Goal: Task Accomplishment & Management: Complete application form

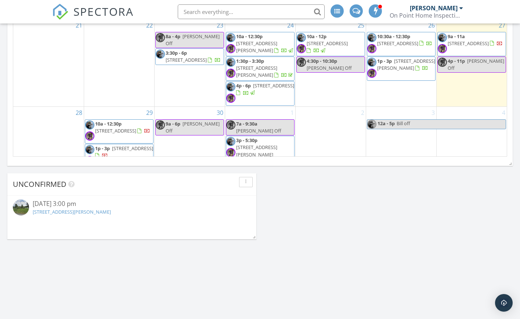
scroll to position [161, 0]
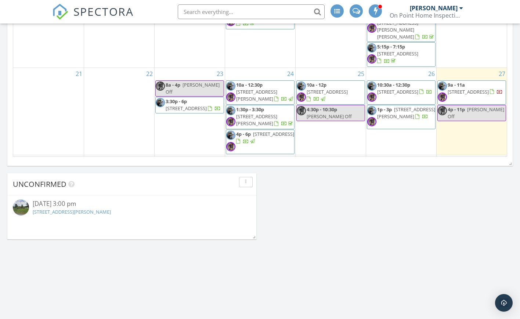
click at [398, 123] on td "26 10:30a - 12:30p 10 Cardigan Dr, Toms River 08757 1p - 3p 2 Lumsden St, Toms …" at bounding box center [401, 111] width 71 height 87
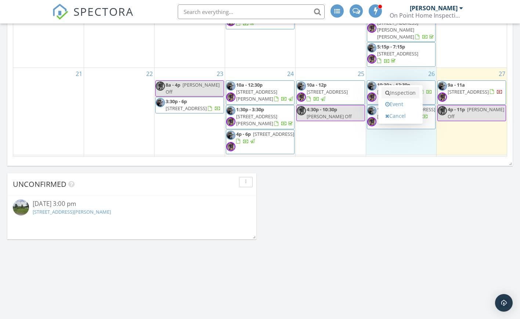
click at [398, 94] on link "Inspection" at bounding box center [401, 93] width 38 height 12
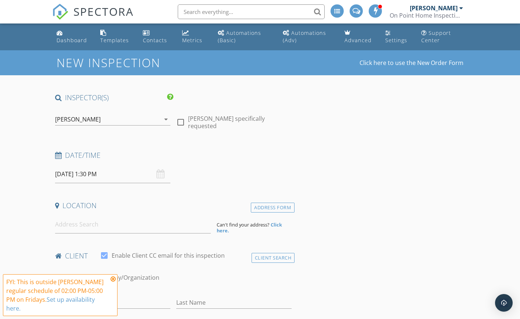
click at [180, 124] on div at bounding box center [180, 122] width 12 height 12
checkbox input "true"
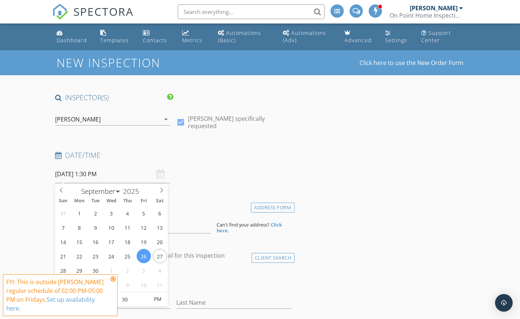
click at [72, 179] on input "09/26/2025 1:30 PM" at bounding box center [112, 174] width 115 height 18
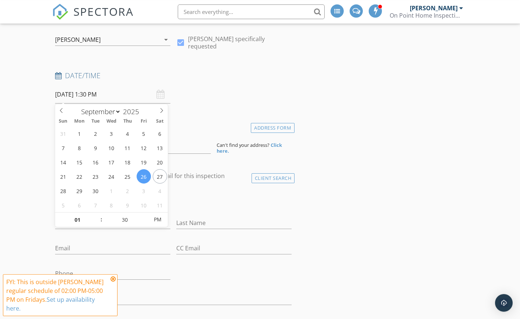
scroll to position [112, 0]
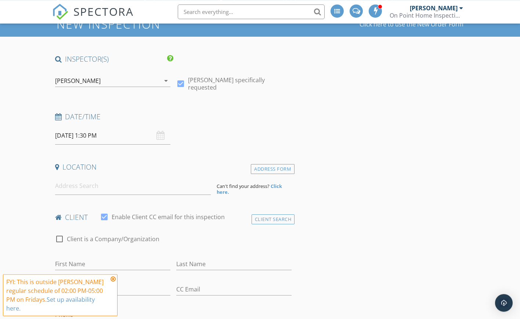
scroll to position [37, 0]
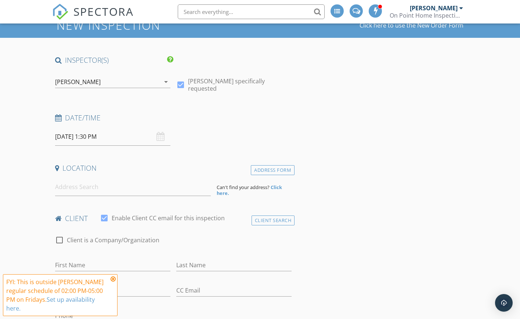
click at [75, 137] on input "09/26/2025 1:30 PM" at bounding box center [112, 137] width 115 height 18
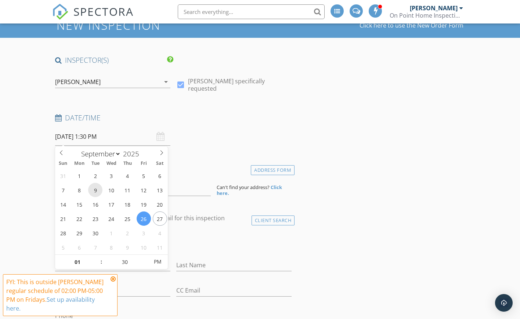
scroll to position [75, 0]
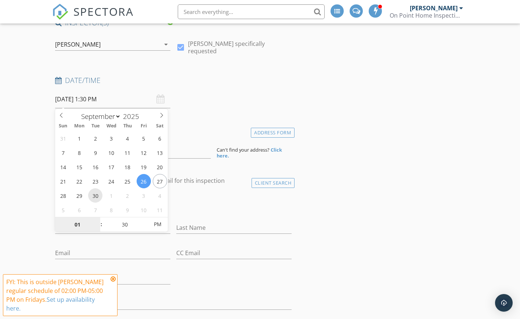
type input "09/30/2025 1:30 PM"
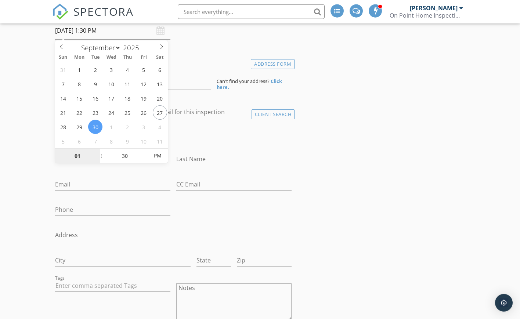
scroll to position [150, 0]
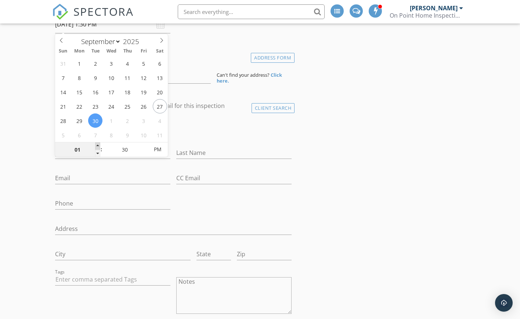
type input "02"
type input "09/30/2025 2:30 PM"
click at [98, 146] on span at bounding box center [97, 145] width 5 height 7
type input "03"
type input "09/30/2025 3:30 PM"
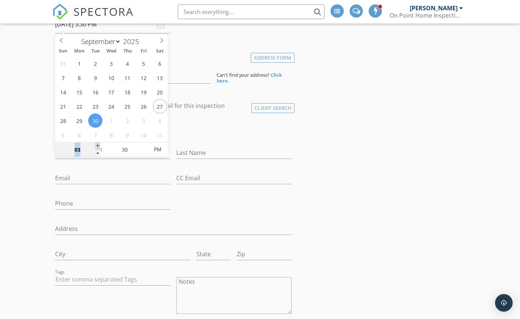
click at [98, 146] on span at bounding box center [97, 145] width 5 height 7
type input "04"
type input "09/30/2025 4:30 PM"
click at [98, 146] on span at bounding box center [97, 145] width 5 height 7
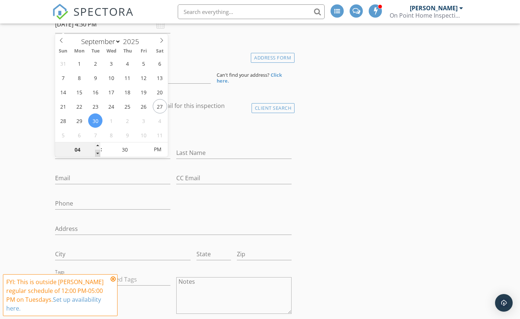
type input "03"
type input "09/30/2025 3:30 PM"
click at [98, 152] on span at bounding box center [97, 153] width 5 height 7
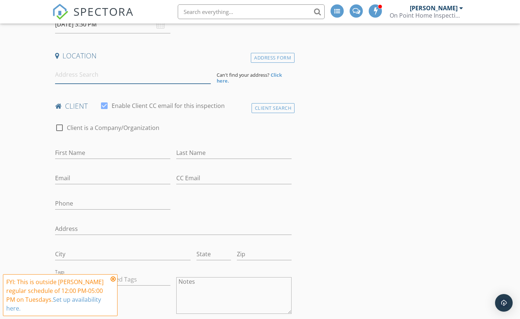
click at [57, 78] on input at bounding box center [133, 75] width 156 height 18
click at [87, 71] on input at bounding box center [133, 75] width 156 height 18
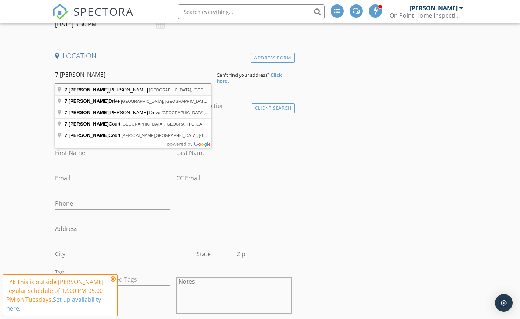
type input "7 Betsy Ross Lane, Manchester Township, NJ, USA"
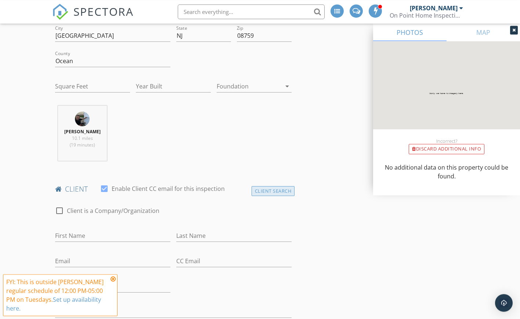
scroll to position [225, 0]
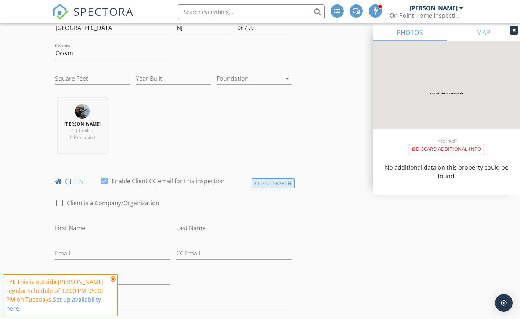
click at [265, 183] on div "Client Search" at bounding box center [273, 183] width 43 height 10
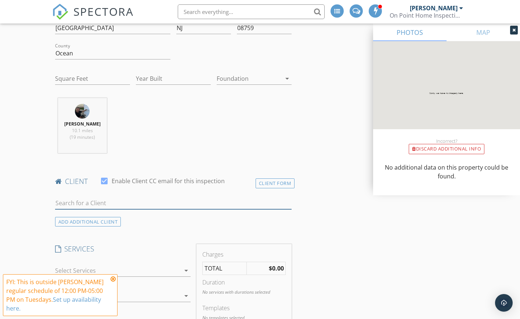
click at [71, 203] on input "text" at bounding box center [173, 203] width 237 height 12
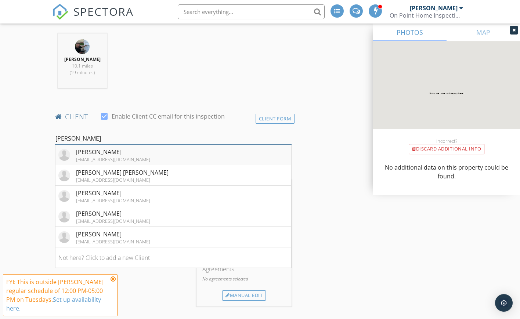
scroll to position [300, 0]
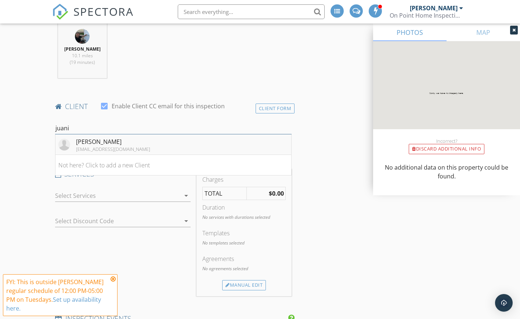
type input "juani"
click at [90, 145] on div "Juanita Delgaudio" at bounding box center [113, 141] width 74 height 9
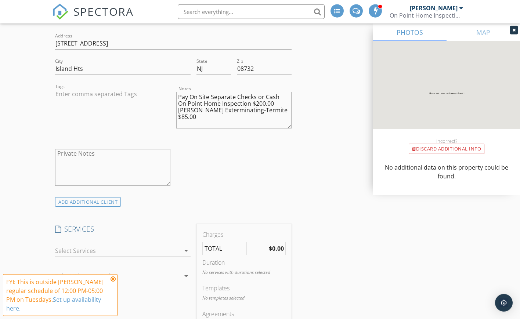
scroll to position [524, 0]
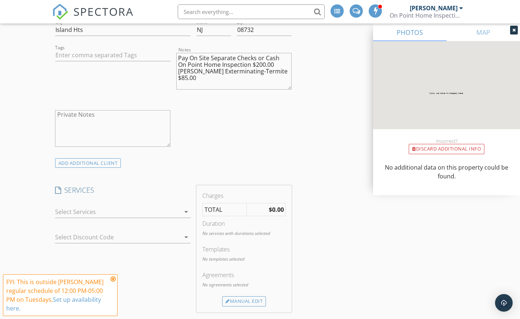
click at [186, 212] on icon "arrow_drop_down" at bounding box center [186, 211] width 9 height 9
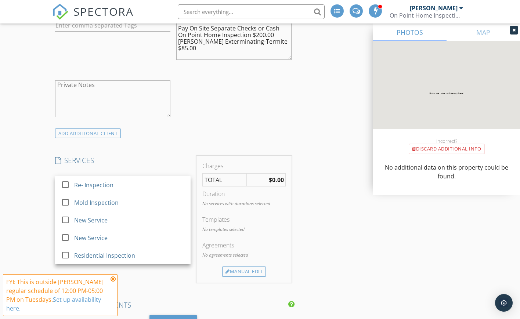
scroll to position [637, 0]
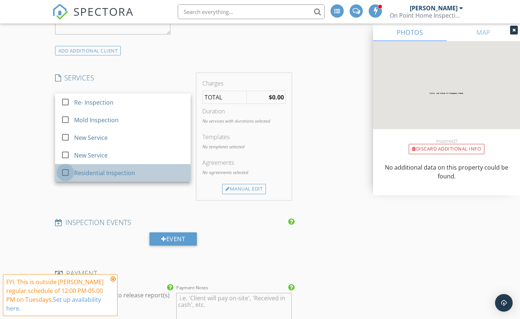
click at [66, 172] on div at bounding box center [65, 172] width 12 height 12
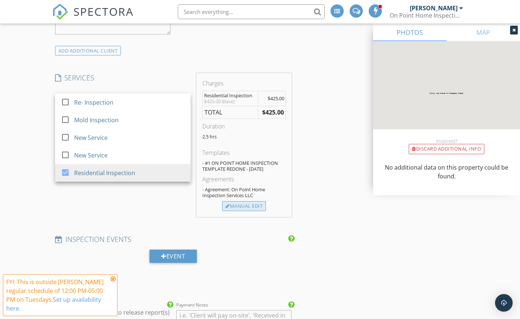
click at [240, 201] on div "Agreements - Agreement: On Point Home Inspection Services LLC" at bounding box center [243, 188] width 83 height 26
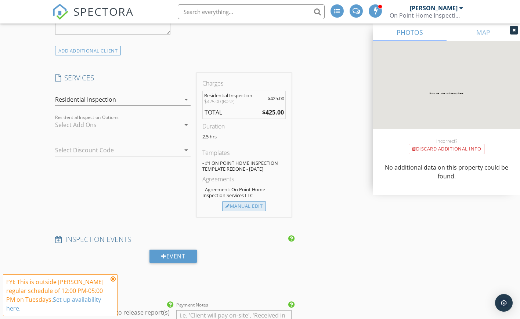
click at [246, 207] on div "Manual Edit" at bounding box center [244, 206] width 44 height 10
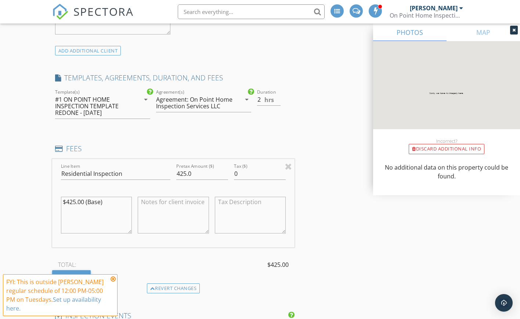
type input "2"
click at [278, 102] on input "2" at bounding box center [269, 100] width 24 height 12
click at [294, 102] on div "Duration 2 hrs" at bounding box center [274, 107] width 40 height 39
drag, startPoint x: 185, startPoint y: 173, endPoint x: 178, endPoint y: 173, distance: 7.3
click at [178, 173] on input "425.0" at bounding box center [202, 174] width 52 height 12
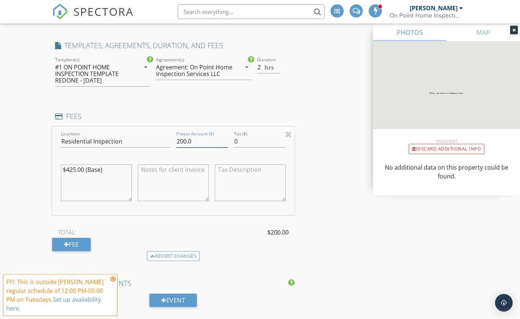
scroll to position [712, 0]
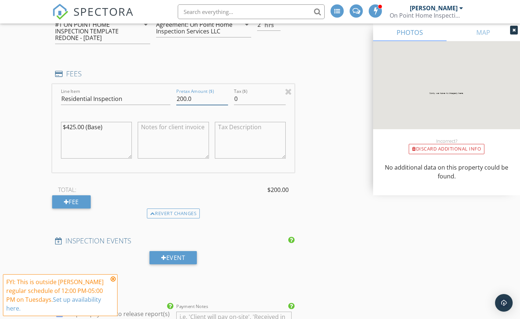
type input "200.0"
click at [156, 142] on textarea at bounding box center [173, 140] width 71 height 37
click at [156, 129] on textarea at bounding box center [173, 140] width 71 height 37
paste textarea "Pay On Site Separate Checks or Cash On Point Home Inspection $440.00 [PERSON_NA…"
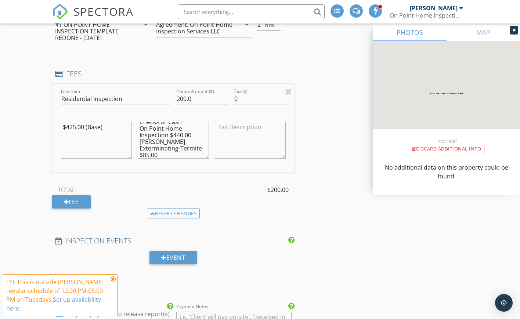
drag, startPoint x: 183, startPoint y: 135, endPoint x: 174, endPoint y: 134, distance: 8.9
click at [174, 134] on textarea "Pay On Site Separate Checks or Cash On Point Home Inspection $440.00 [PERSON_NA…" at bounding box center [173, 140] width 71 height 37
type textarea "Pay On Site Separate Checks or Cash On Point Home Inspection $200.00 Carolan Ex…"
click at [216, 185] on div "TOTAL: $200.00" at bounding box center [173, 189] width 243 height 11
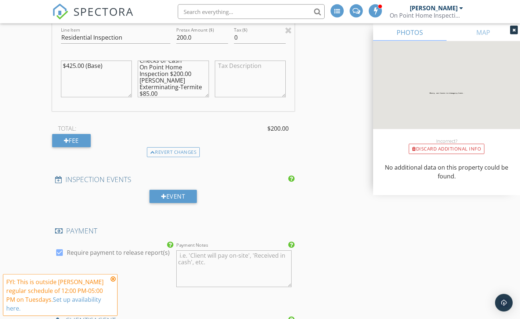
scroll to position [824, 0]
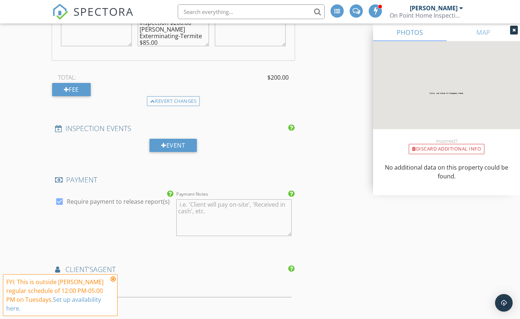
click at [196, 208] on textarea "Payment Notes" at bounding box center [233, 217] width 115 height 37
paste textarea "Pay On Site Separate Checks or Cash On Point Home Inspection $440.00 [PERSON_NA…"
drag, startPoint x: 264, startPoint y: 210, endPoint x: 256, endPoint y: 210, distance: 8.5
click at [256, 210] on textarea "Pay On Site Separate Checks or Cash On Point Home Inspection $440.00 [PERSON_NA…" at bounding box center [233, 217] width 115 height 37
type textarea "Pay On Site Separate Checks or Cash On Point Home Inspection $200.00 Carolan Ex…"
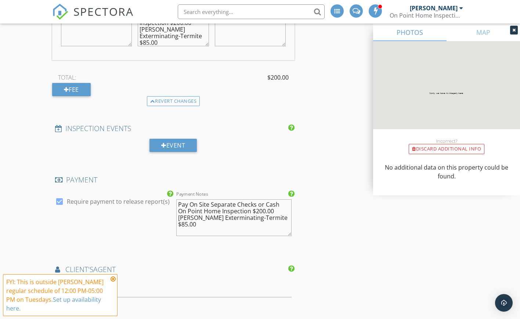
click at [296, 164] on div "INSPECTOR(S) check_box Mario DelleFave PRIMARY check_box_outline_blank Frank Ma…" at bounding box center [260, 20] width 416 height 1502
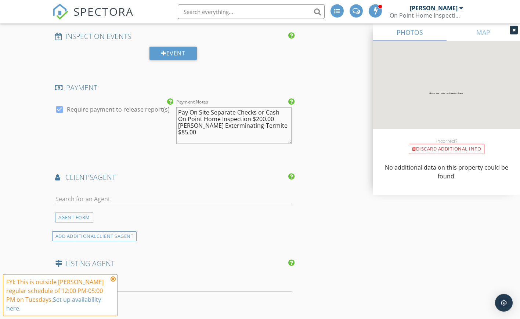
scroll to position [936, 0]
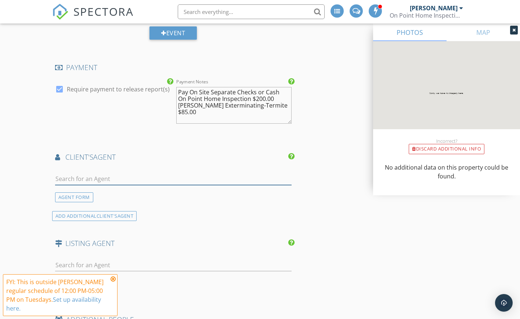
click at [87, 179] on input "text" at bounding box center [173, 179] width 237 height 12
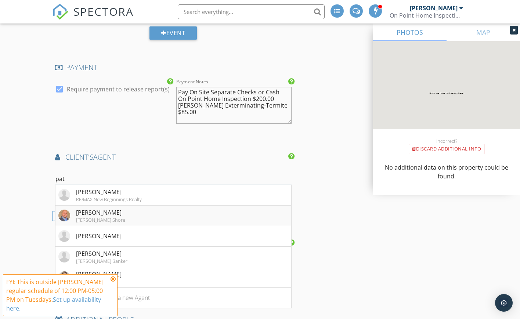
type input "pat"
click at [118, 217] on div "Patric Dambroski" at bounding box center [100, 212] width 49 height 9
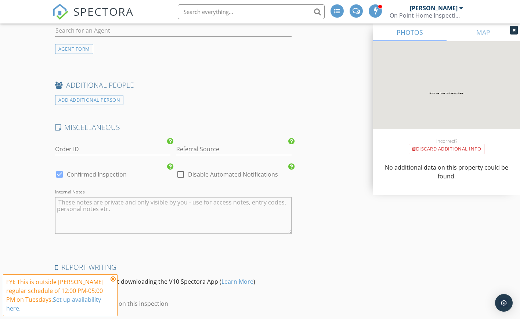
scroll to position [1386, 0]
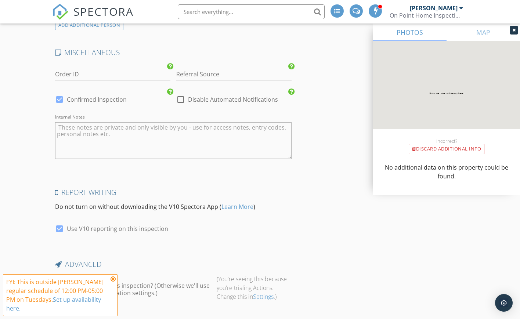
click at [61, 101] on div at bounding box center [59, 99] width 12 height 12
checkbox input "false"
checkbox input "true"
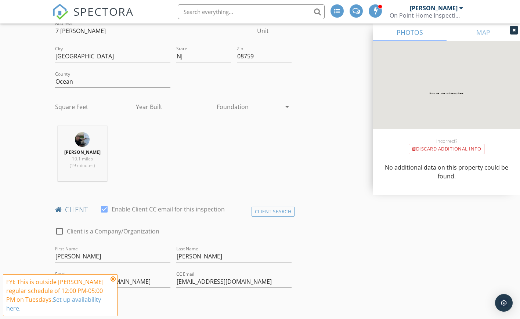
scroll to position [47, 0]
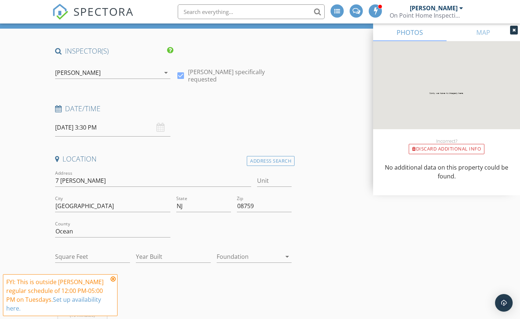
click at [286, 258] on icon "arrow_drop_down" at bounding box center [287, 256] width 9 height 9
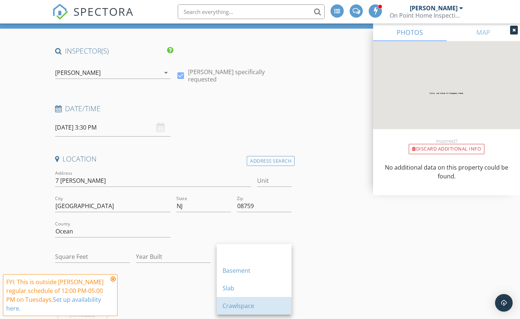
drag, startPoint x: 234, startPoint y: 307, endPoint x: 230, endPoint y: 301, distance: 6.5
click at [234, 307] on div "Crawlspace" at bounding box center [254, 305] width 63 height 9
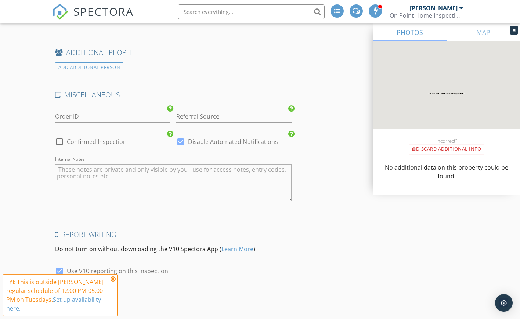
scroll to position [1423, 0]
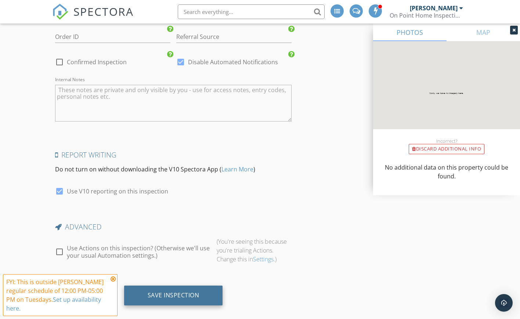
click at [167, 300] on div "Save Inspection" at bounding box center [173, 296] width 99 height 20
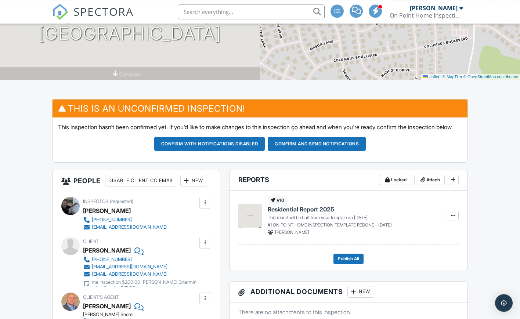
scroll to position [112, 0]
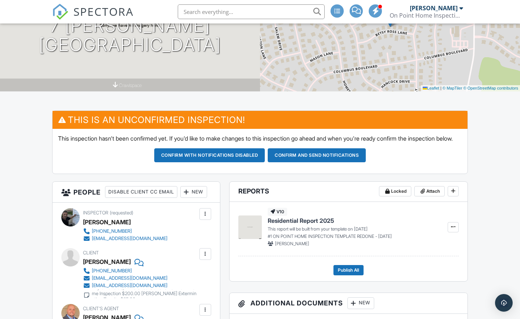
click at [294, 162] on button "Confirm and send notifications" at bounding box center [317, 155] width 98 height 14
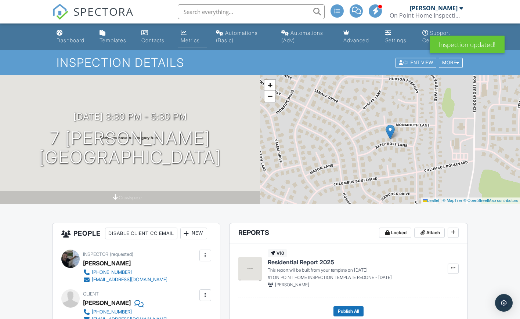
click at [187, 39] on div "Metrics" at bounding box center [190, 40] width 19 height 6
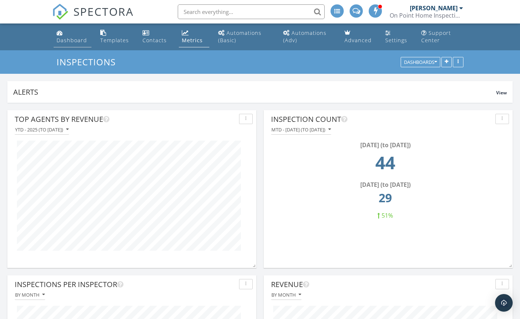
click at [69, 41] on div "Dashboard" at bounding box center [72, 40] width 30 height 7
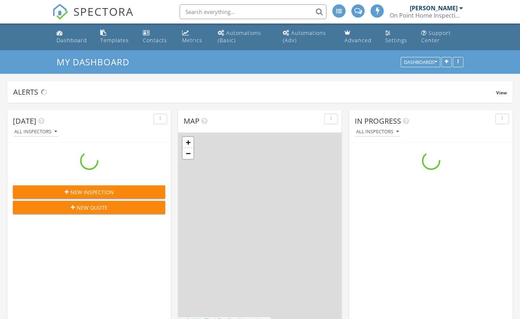
scroll to position [907, 520]
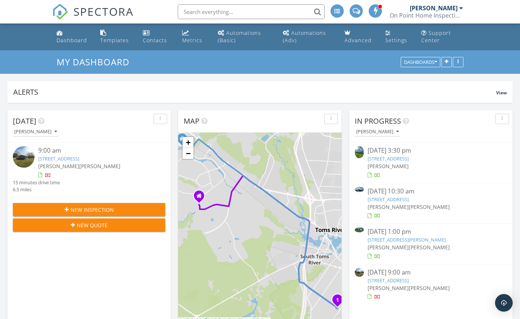
click at [398, 202] on link "10 Cardigan Dr, Toms River, NJ 08757" at bounding box center [388, 199] width 41 height 7
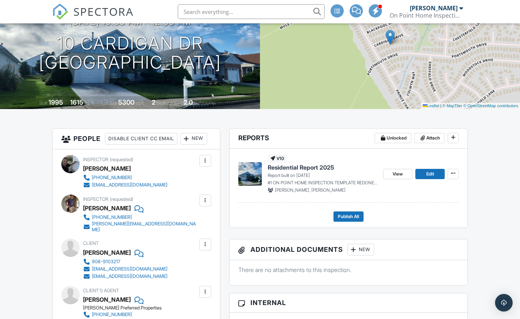
scroll to position [112, 0]
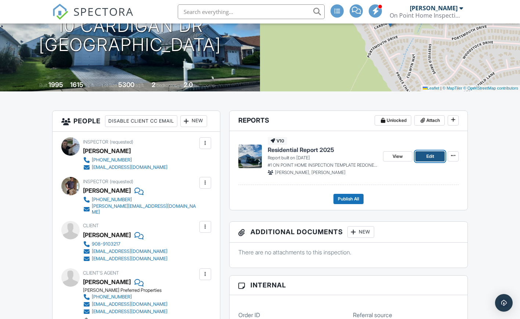
click at [424, 157] on link "Edit" at bounding box center [429, 156] width 29 height 10
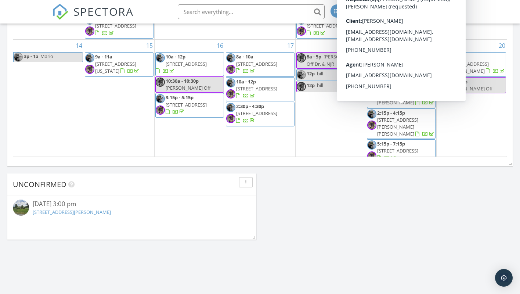
scroll to position [161, 0]
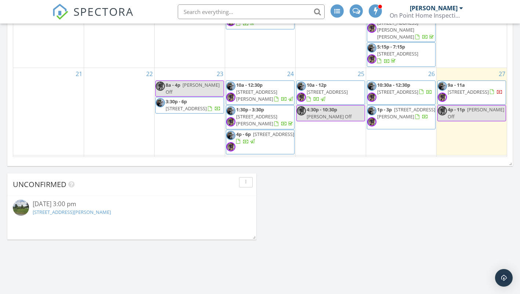
click at [396, 85] on span "10:30a - 12:30p 10 Cardigan Dr, Toms River 08757" at bounding box center [401, 93] width 68 height 22
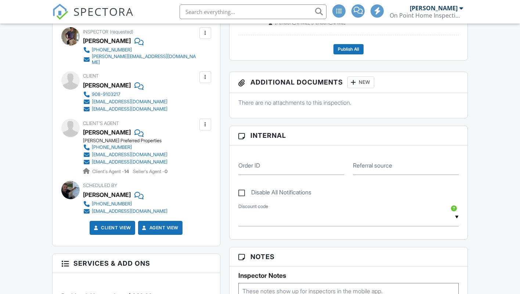
scroll to position [150, 0]
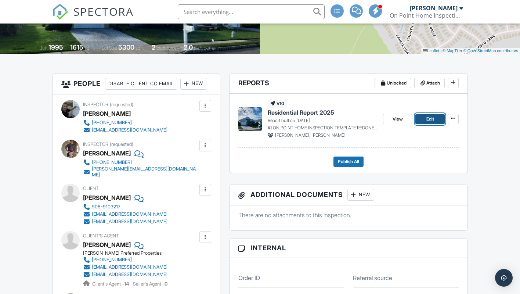
click at [424, 117] on link "Edit" at bounding box center [429, 119] width 29 height 10
